Goal: Entertainment & Leisure: Consume media (video, audio)

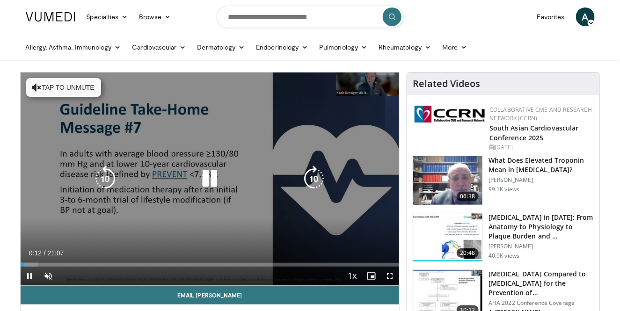
click at [214, 181] on icon "Video Player" at bounding box center [209, 179] width 26 height 26
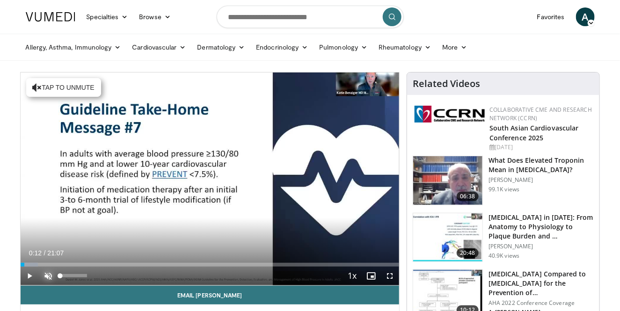
click at [49, 274] on span "Video Player" at bounding box center [48, 276] width 19 height 19
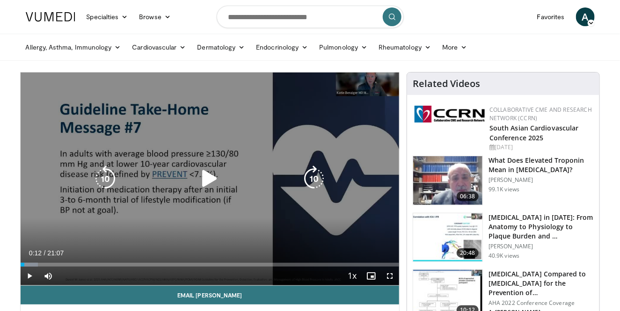
click at [214, 182] on icon "Video Player" at bounding box center [209, 179] width 26 height 26
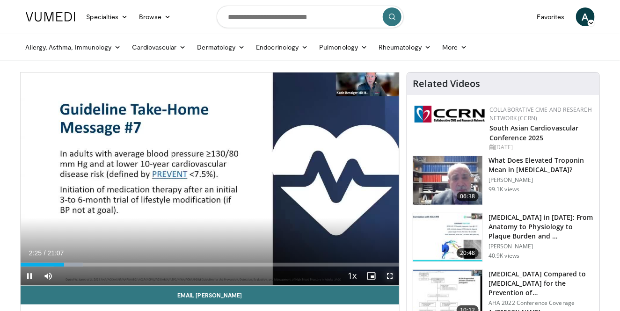
click at [392, 276] on span "Video Player" at bounding box center [389, 276] width 19 height 19
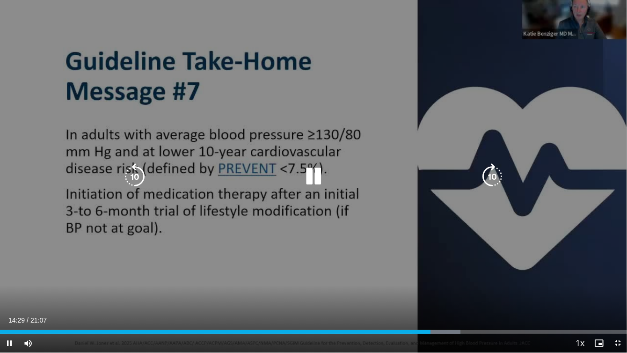
click at [308, 169] on icon "Video Player" at bounding box center [313, 176] width 26 height 26
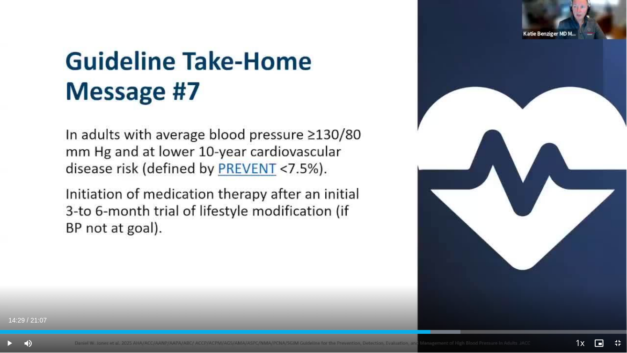
click at [308, 169] on div "10 seconds Tap to unmute" at bounding box center [313, 176] width 627 height 352
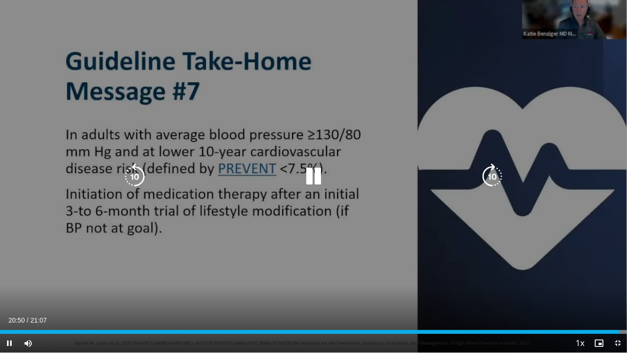
click at [317, 180] on icon "Video Player" at bounding box center [313, 176] width 26 height 26
